Goal: Transaction & Acquisition: Purchase product/service

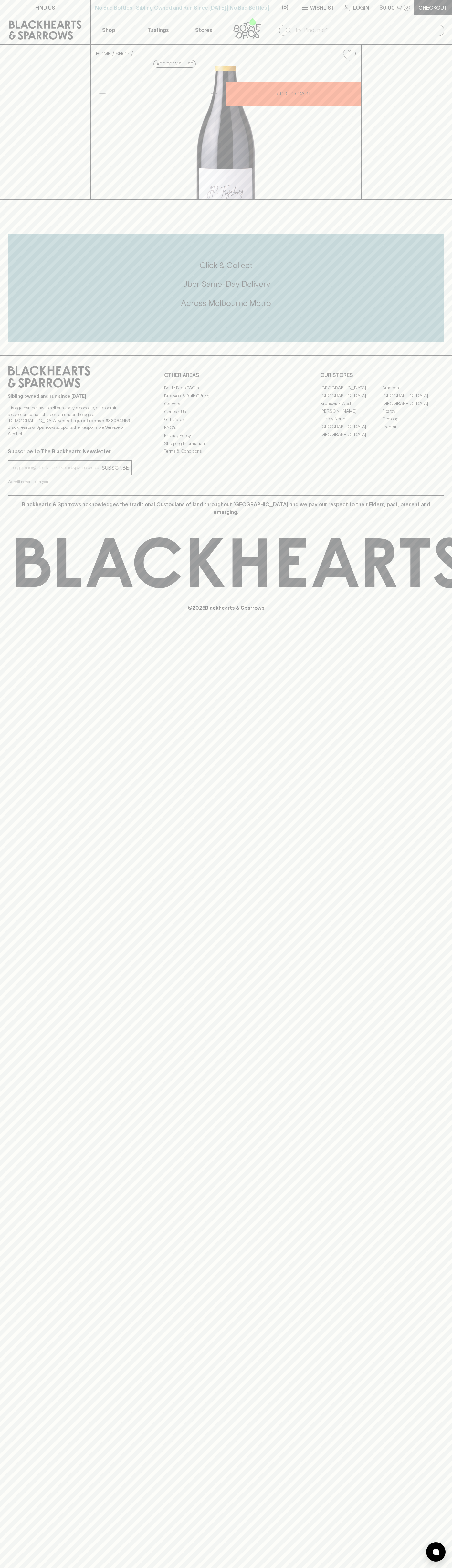
click at [107, 20] on button "Shop" at bounding box center [113, 29] width 45 height 29
click at [412, 1567] on html "FIND US | No Bad Bottles | Sibling Owned and Run Since 2006 | No Bad Bottles | …" at bounding box center [226, 784] width 452 height 1568
click at [23, 384] on div at bounding box center [226, 784] width 452 height 1568
